Goal: Navigation & Orientation: Find specific page/section

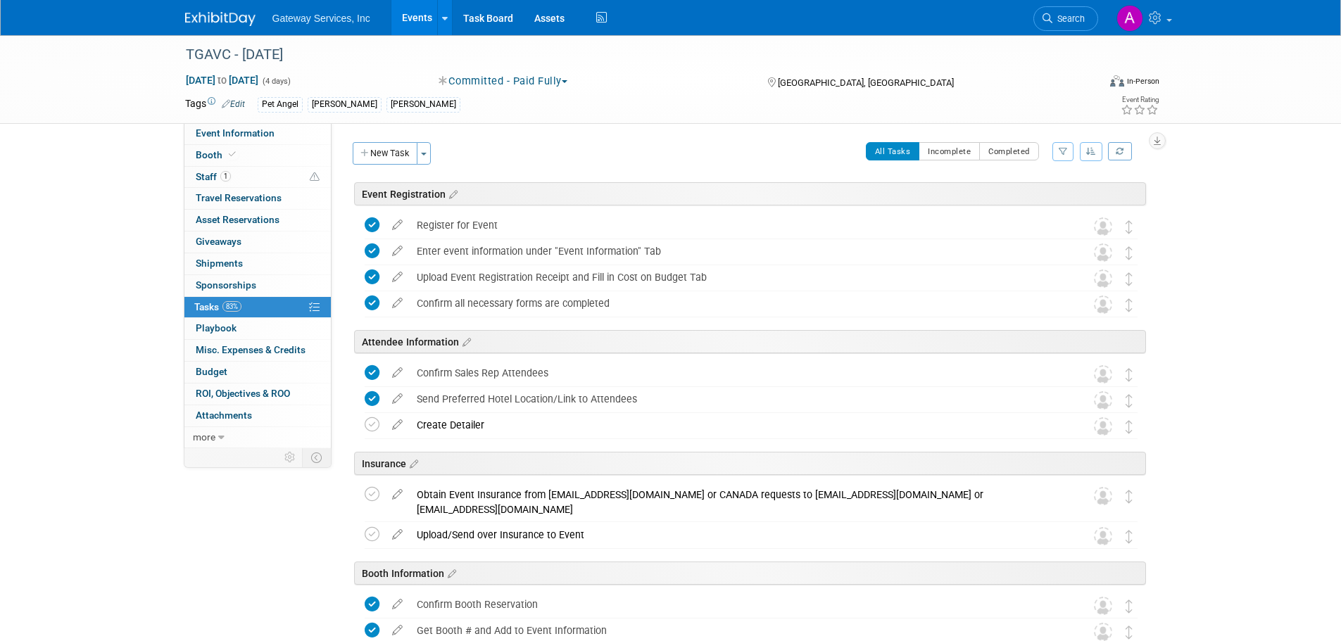
click at [209, 20] on img at bounding box center [220, 19] width 70 height 14
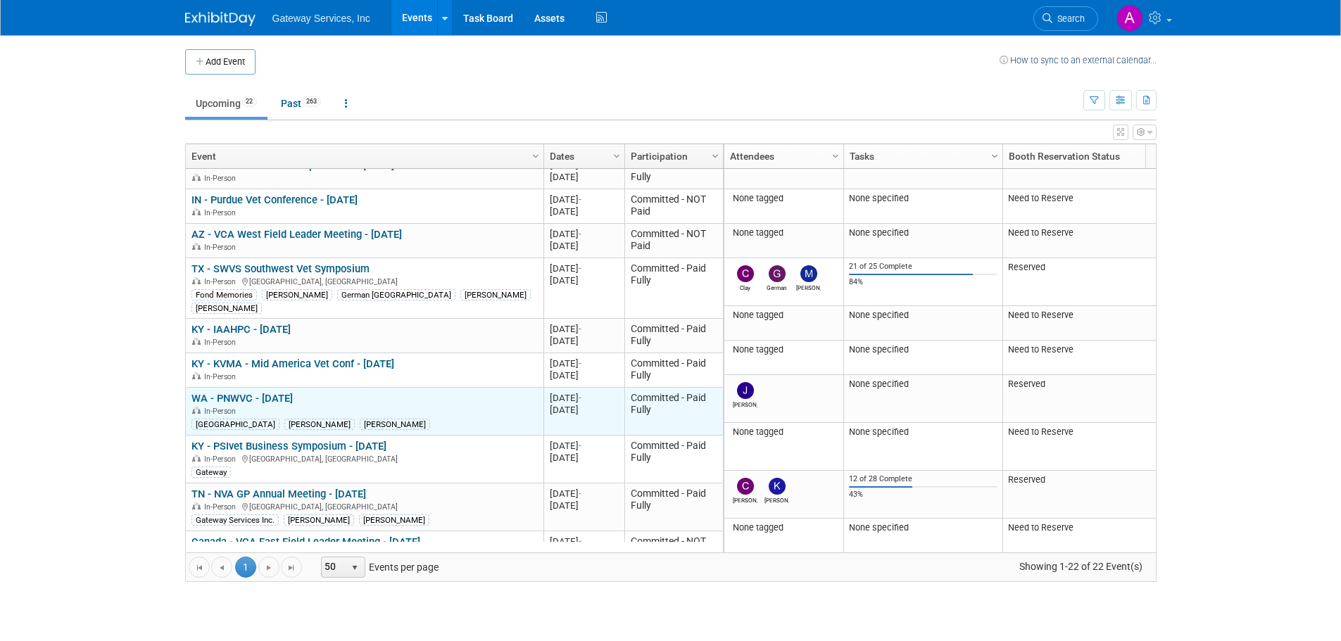
click at [293, 392] on link "WA - PNWVC - [DATE]" at bounding box center [242, 398] width 101 height 13
